Goal: Navigation & Orientation: Find specific page/section

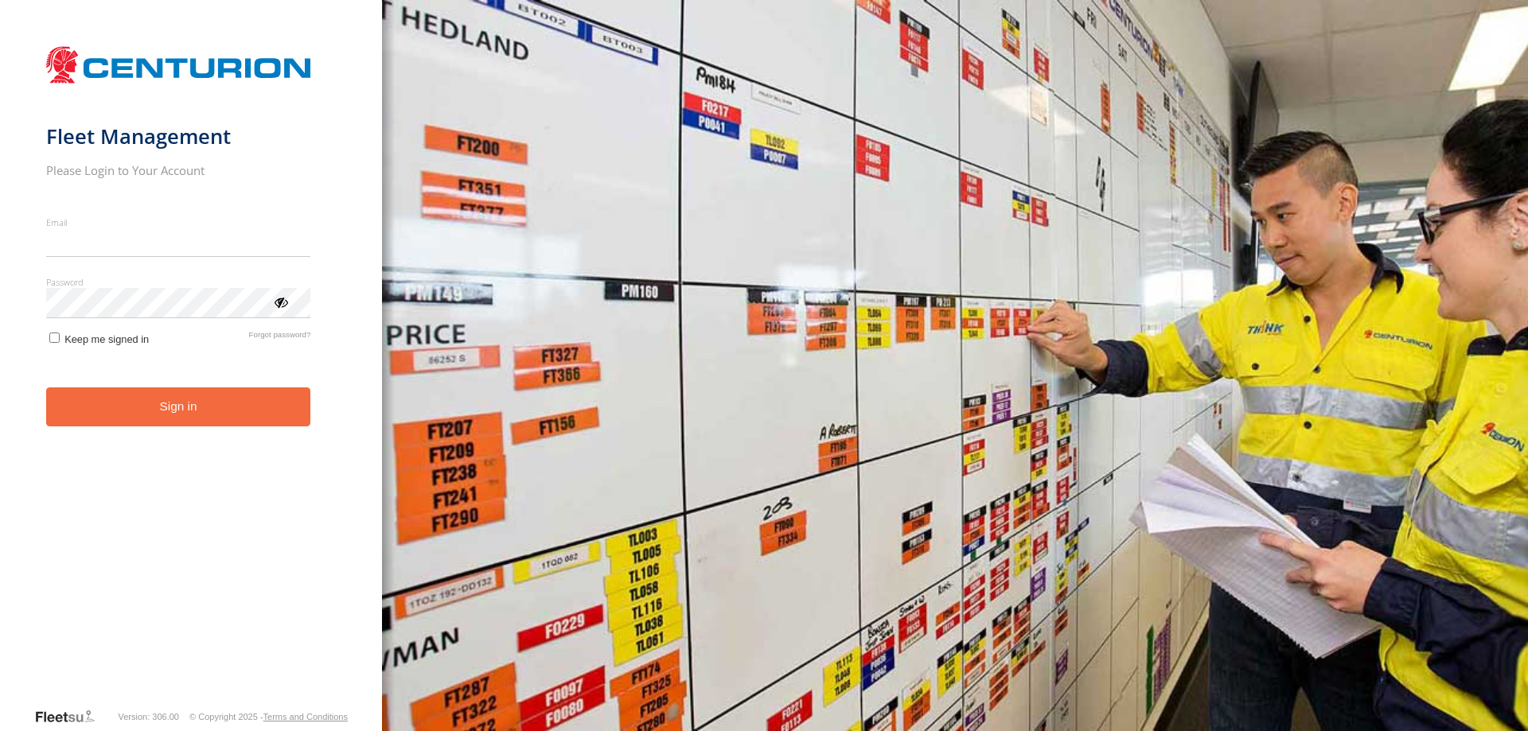
type input "**********"
click at [96, 418] on button "Sign in" at bounding box center [178, 406] width 265 height 39
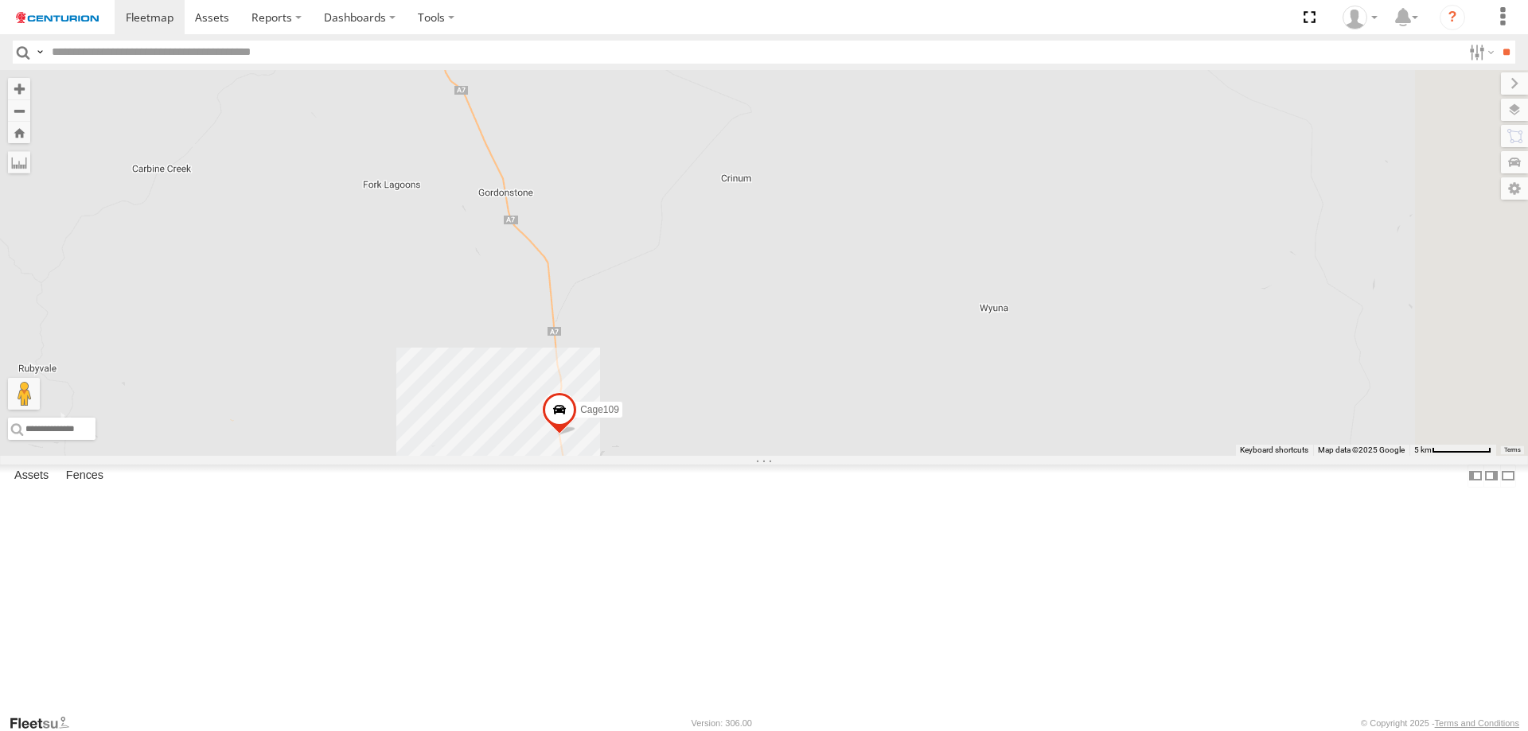
drag, startPoint x: 875, startPoint y: 273, endPoint x: 818, endPoint y: 527, distance: 261.0
click at [818, 456] on div "Cage260 PM755 TL250 F0512 PM850 PM670 TL265 TL129 Cage182 Cage101 F0399 F0400 F…" at bounding box center [764, 263] width 1528 height 386
